Goal: Task Accomplishment & Management: Use online tool/utility

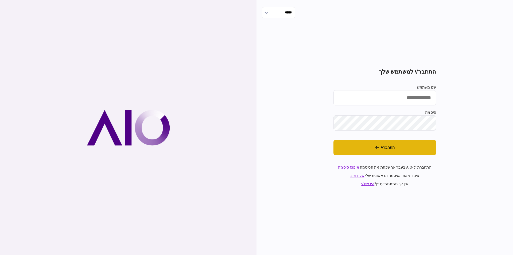
type input "**********"
click at [408, 148] on button "התחבר/י" at bounding box center [385, 147] width 103 height 15
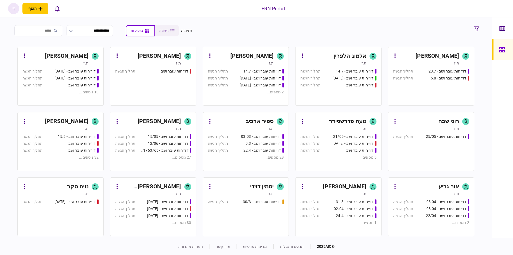
click at [294, 52] on section "[PERSON_NAME] ת.ז דו״חות עובר ושב - 23.7 תהליך הגשה דו״חות עובר ושב - 5.8 תהליך…" at bounding box center [245, 141] width 457 height 189
